Goal: Task Accomplishment & Management: Manage account settings

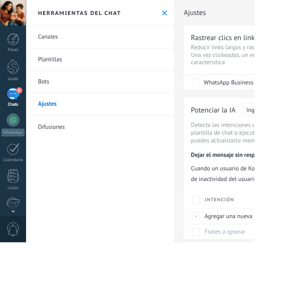
scroll to position [241, 0]
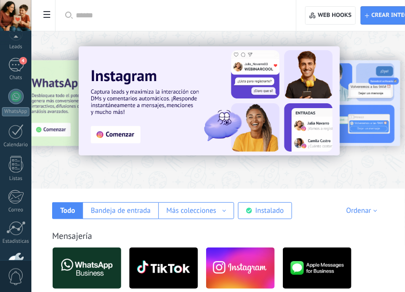
scroll to position [109, 0]
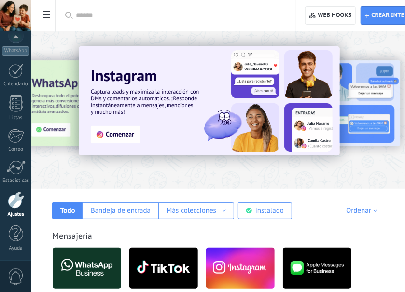
click at [50, 14] on span at bounding box center [47, 15] width 16 height 19
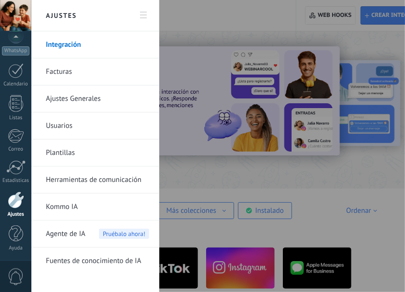
click at [106, 230] on span "Pruébalo ahora!" at bounding box center [124, 234] width 50 height 10
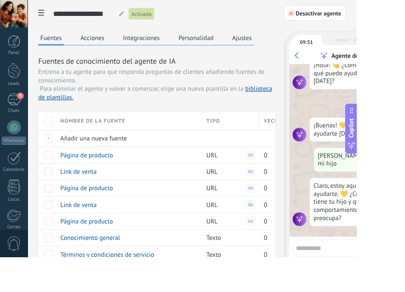
scroll to position [547, 0]
click at [54, 136] on div at bounding box center [55, 138] width 10 height 10
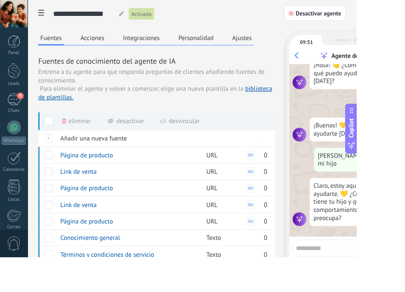
click at [221, 40] on button "Personalidad" at bounding box center [222, 43] width 45 height 14
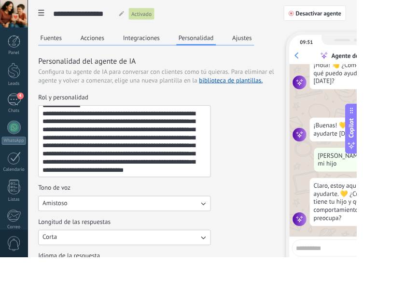
scroll to position [283, 0]
click at [59, 41] on button "Fuentes" at bounding box center [57, 43] width 29 height 14
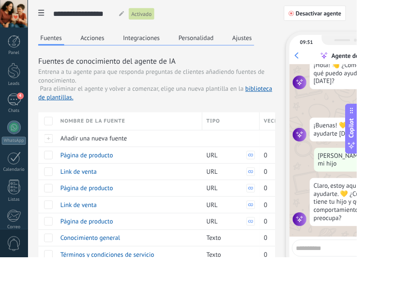
click at [65, 128] on div "Nombre de la fuente" at bounding box center [146, 137] width 165 height 20
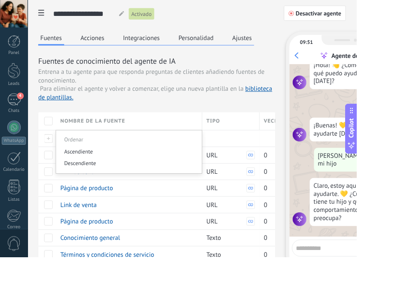
click at [65, 133] on div "Nombre de la fuente" at bounding box center [146, 137] width 165 height 20
click at [55, 139] on div at bounding box center [55, 138] width 10 height 10
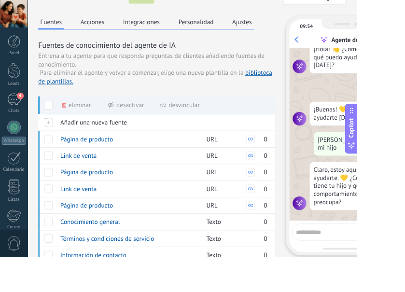
scroll to position [0, 0]
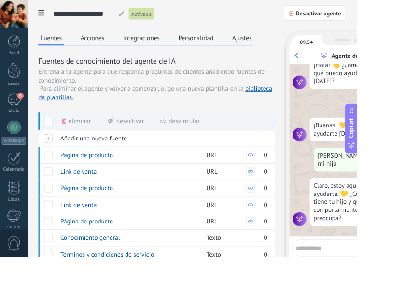
click at [110, 40] on button "Acciones" at bounding box center [105, 43] width 32 height 14
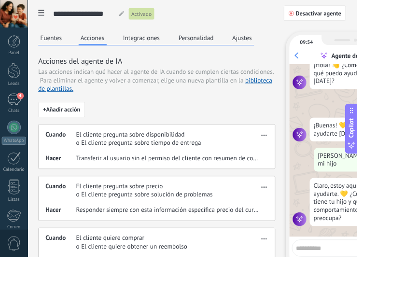
scroll to position [495, 0]
click at [86, 121] on span "+ Añadir acción" at bounding box center [70, 124] width 42 height 7
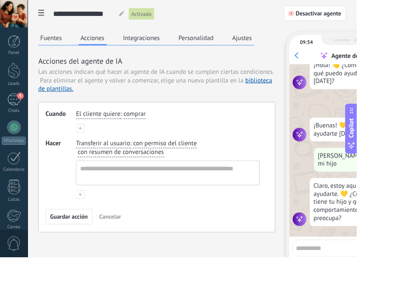
click at [175, 291] on div "Fuentes Acciones Integraciones Personalidad Ajustes Acciones del agente de IA L…" at bounding box center [217, 184] width 349 height 297
click at [130, 244] on span "Cancelar" at bounding box center [125, 246] width 25 height 7
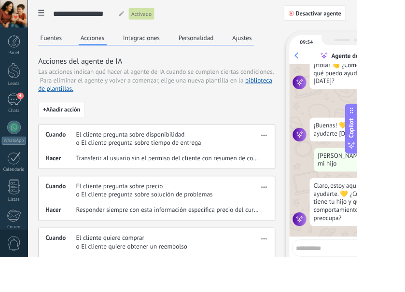
click at [19, 113] on div "4" at bounding box center [15, 113] width 15 height 14
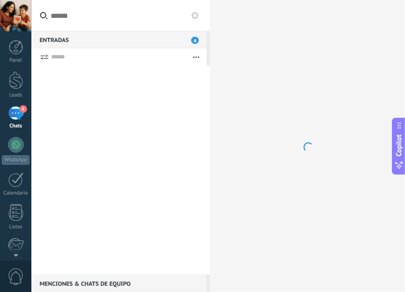
scroll to position [541, 0]
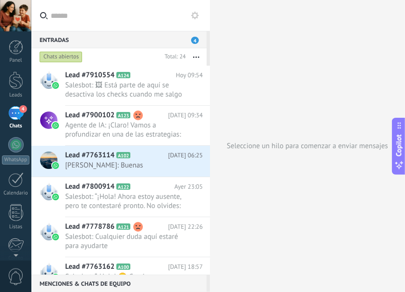
click at [174, 128] on span "Agente de IA: ¡Claro! Vamos a profundizar en una de las estrategias: juegos de …" at bounding box center [124, 130] width 119 height 18
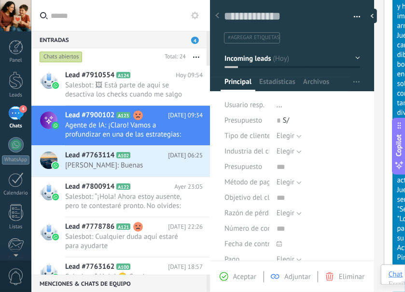
click at [215, 15] on icon at bounding box center [217, 16] width 4 height 6
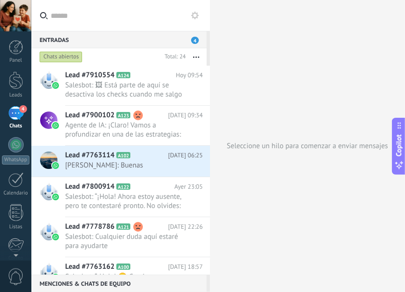
click at [23, 149] on link "WhatsApp" at bounding box center [15, 150] width 31 height 27
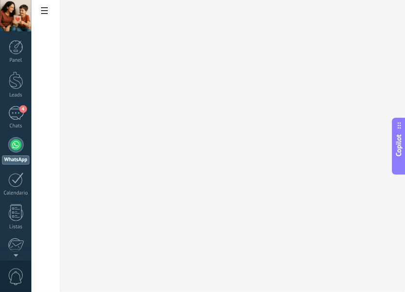
click at [45, 9] on icon at bounding box center [44, 10] width 7 height 7
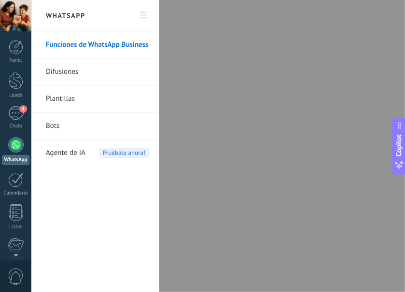
click at [91, 156] on div "Agente de IA Pruébalo ahora!" at bounding box center [97, 152] width 103 height 27
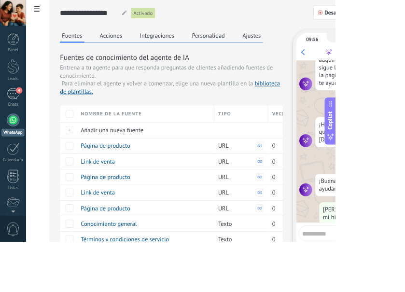
scroll to position [1248, 0]
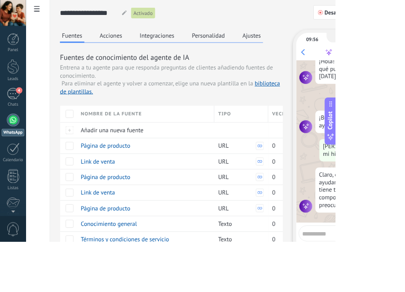
click at [95, 131] on div "Nombre de la fuente" at bounding box center [175, 137] width 165 height 20
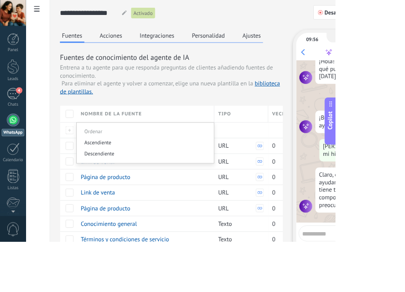
click at [94, 135] on div "Nombre de la fuente" at bounding box center [175, 137] width 165 height 20
click at [86, 137] on div at bounding box center [84, 138] width 10 height 10
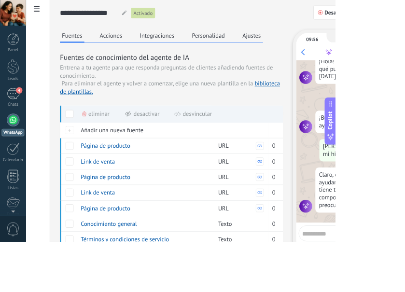
click at [310, 37] on button "Ajustes" at bounding box center [303, 43] width 27 height 14
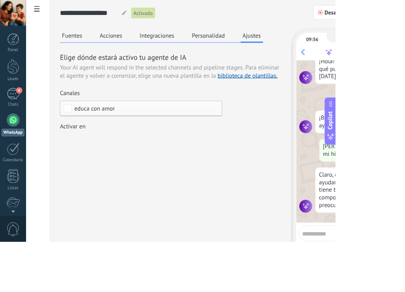
click at [261, 42] on button "Personalidad" at bounding box center [251, 43] width 45 height 14
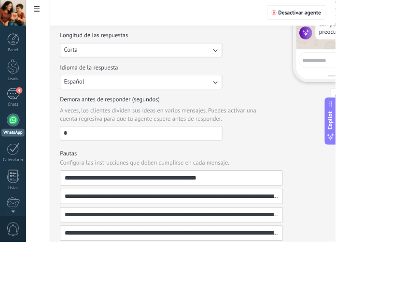
scroll to position [231, 0]
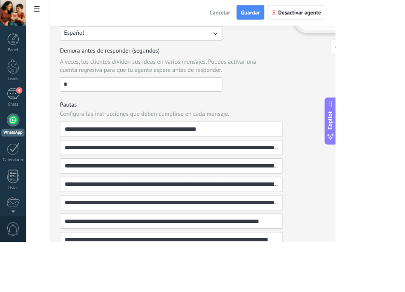
type textarea "**********"
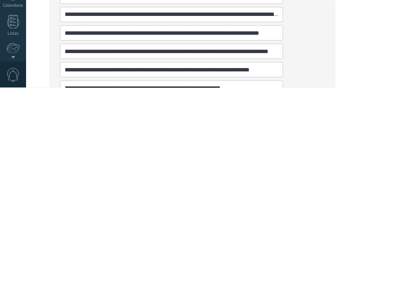
scroll to position [308, 0]
type input "**********"
click at [404, 274] on div "**********" at bounding box center [260, 37] width 376 height 618
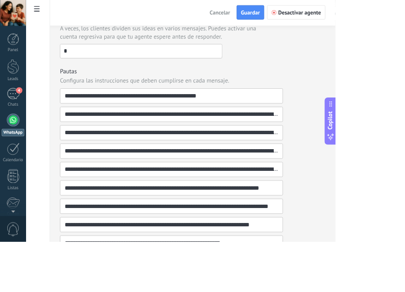
click at [313, 13] on span "Guardar" at bounding box center [302, 15] width 23 height 7
click at [45, 13] on use at bounding box center [44, 10] width 7 height 7
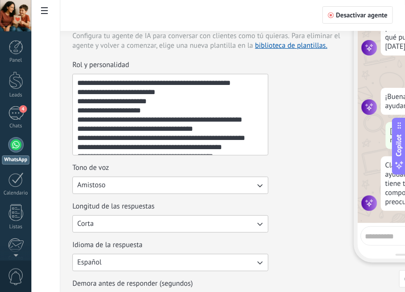
scroll to position [547, 0]
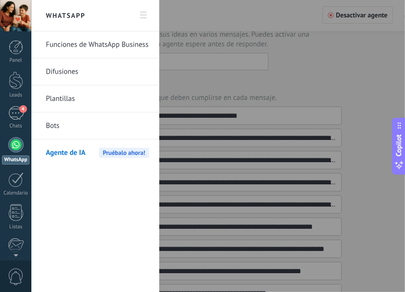
click at [76, 71] on link "Difusiones" at bounding box center [97, 71] width 103 height 27
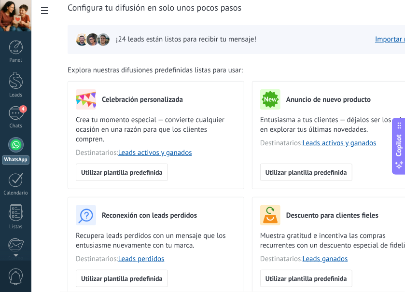
scroll to position [0, 13]
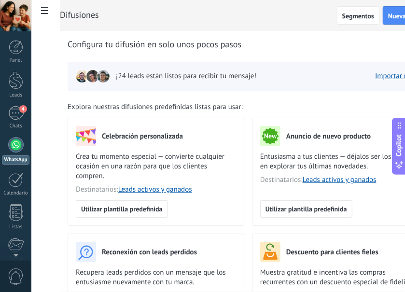
click at [49, 6] on span at bounding box center [44, 11] width 16 height 19
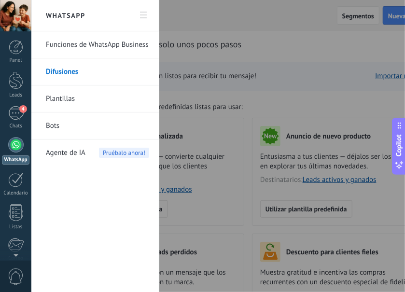
click at [85, 148] on div "Agente de IA Pruébalo ahora!" at bounding box center [97, 152] width 103 height 27
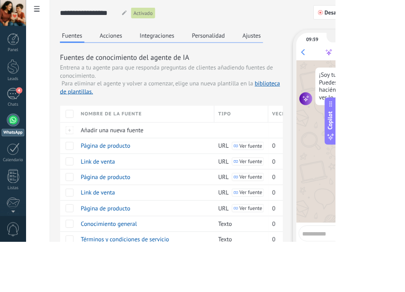
scroll to position [504, 0]
click at [81, 136] on div at bounding box center [84, 138] width 10 height 10
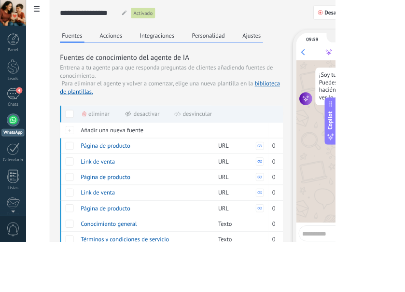
click at [139, 43] on button "Acciones" at bounding box center [134, 43] width 32 height 14
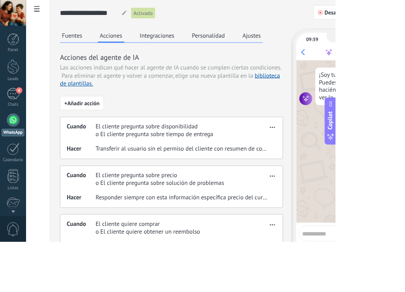
click at [208, 39] on button "Integraciones" at bounding box center [189, 43] width 47 height 14
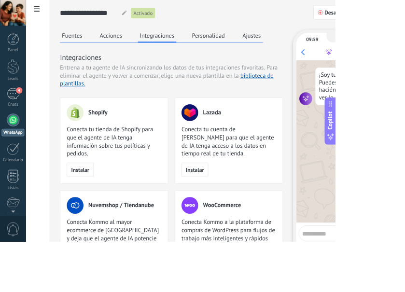
click at [265, 41] on button "Personalidad" at bounding box center [251, 43] width 45 height 14
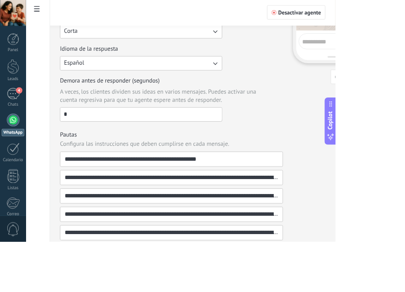
scroll to position [253, 0]
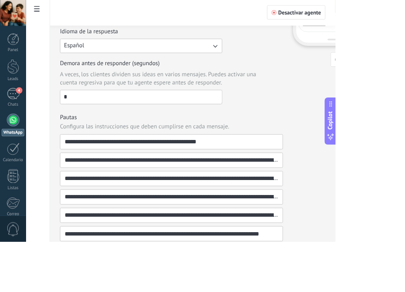
click at [24, 291] on div "0" at bounding box center [15, 276] width 31 height 32
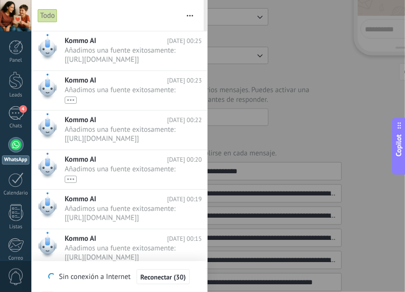
scroll to position [547, 0]
